Goal: Task Accomplishment & Management: Complete application form

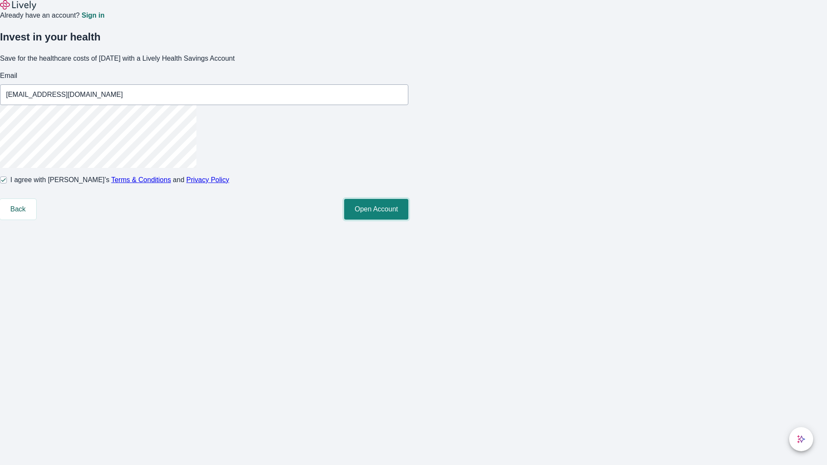
click at [408, 220] on button "Open Account" at bounding box center [376, 209] width 64 height 21
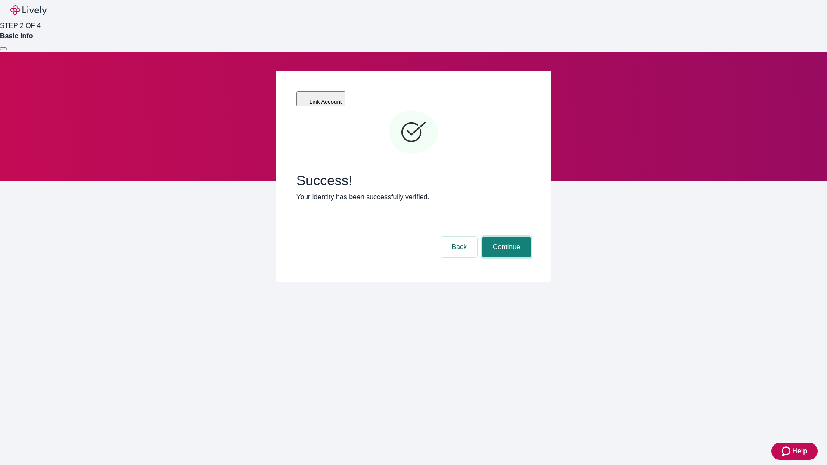
click at [505, 237] on button "Continue" at bounding box center [506, 247] width 48 height 21
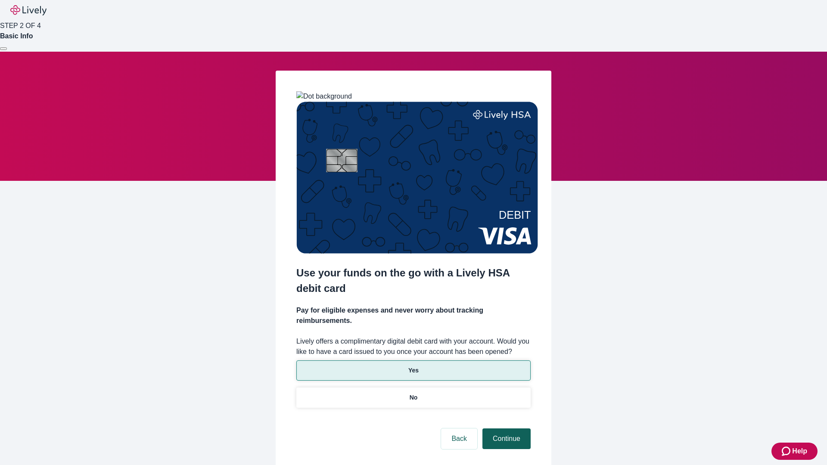
click at [413, 393] on p "No" at bounding box center [413, 397] width 8 height 9
click at [505, 428] on button "Continue" at bounding box center [506, 438] width 48 height 21
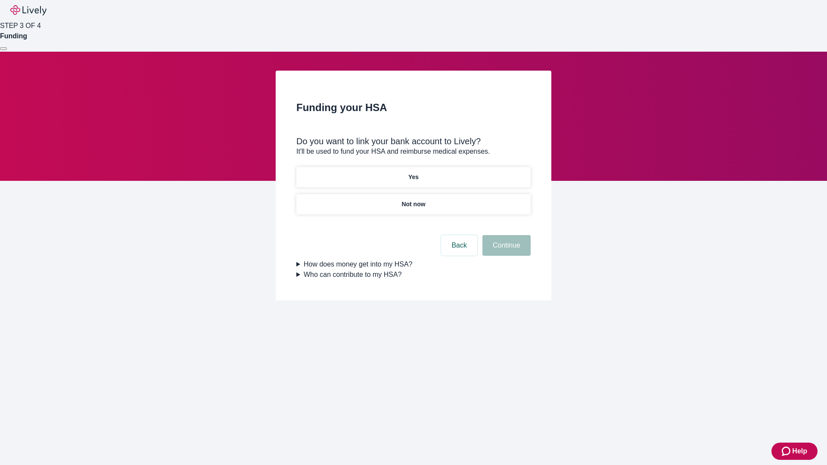
click at [413, 173] on p "Yes" at bounding box center [413, 177] width 10 height 9
click at [505, 235] on button "Continue" at bounding box center [506, 245] width 48 height 21
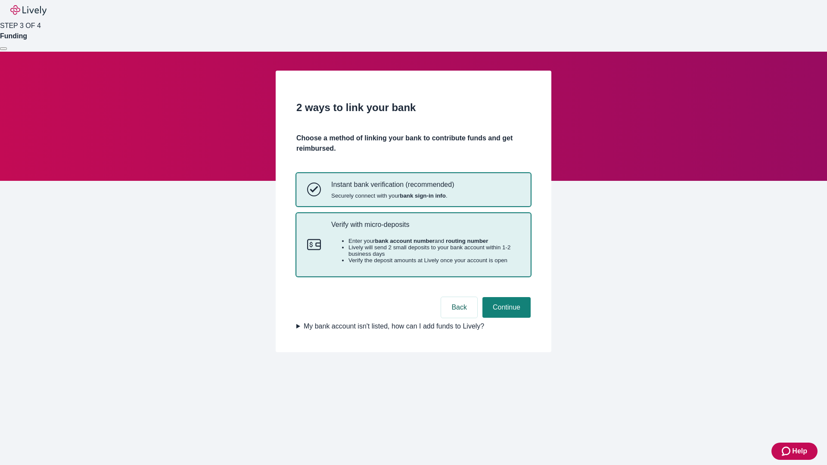
click at [425, 229] on p "Verify with micro-deposits" at bounding box center [425, 224] width 189 height 8
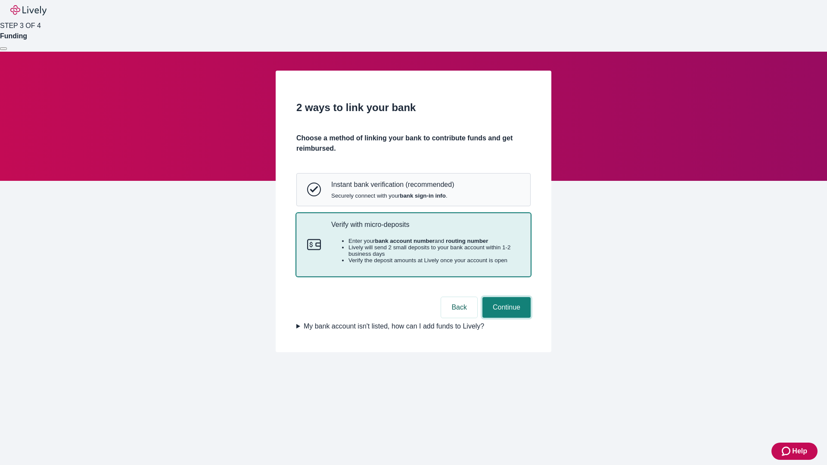
click at [505, 318] on button "Continue" at bounding box center [506, 307] width 48 height 21
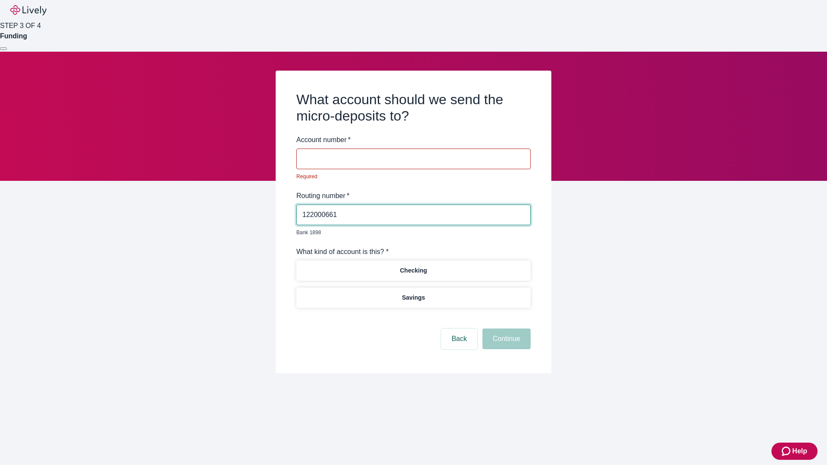
type input "122000661"
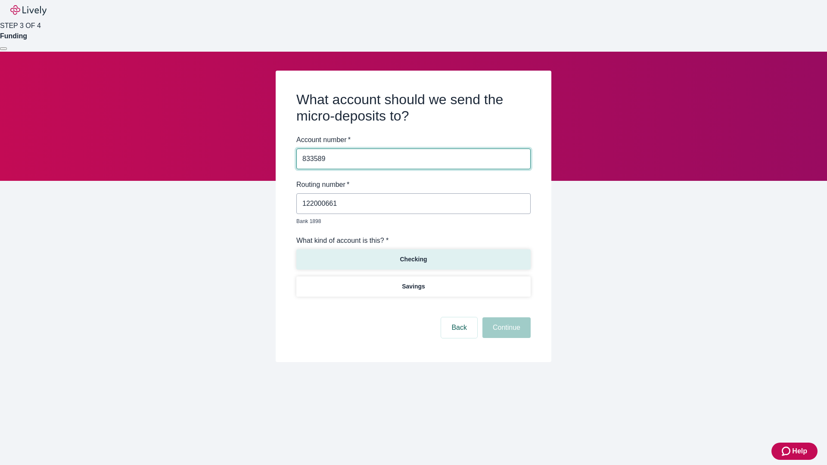
type input "833589"
click at [413, 255] on p "Checking" at bounding box center [413, 259] width 27 height 9
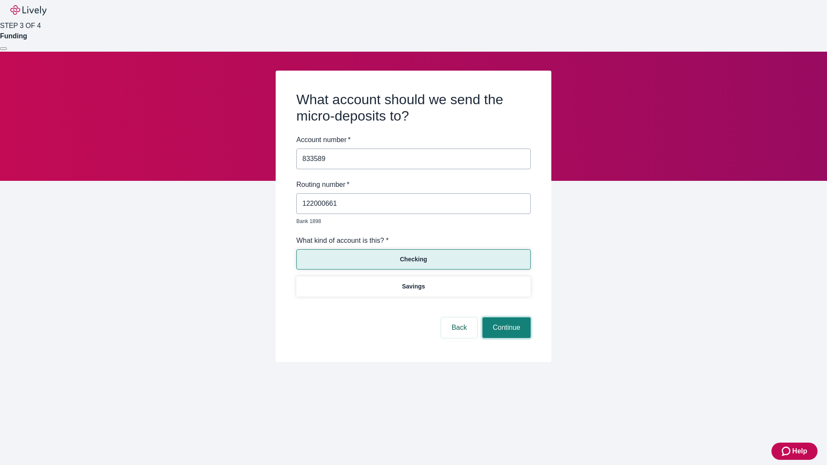
click at [505, 318] on button "Continue" at bounding box center [506, 327] width 48 height 21
